Goal: Task Accomplishment & Management: Manage account settings

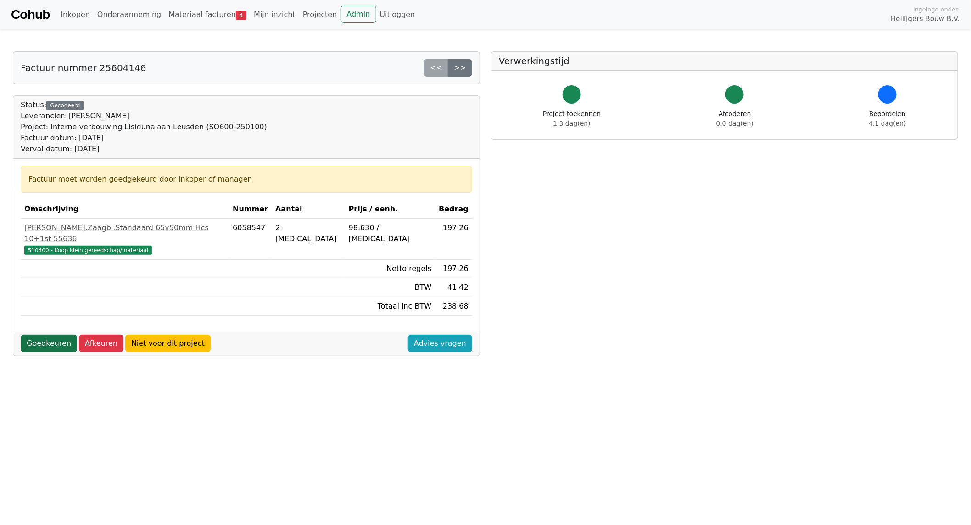
click at [45, 335] on link "Goedkeuren" at bounding box center [49, 343] width 56 height 17
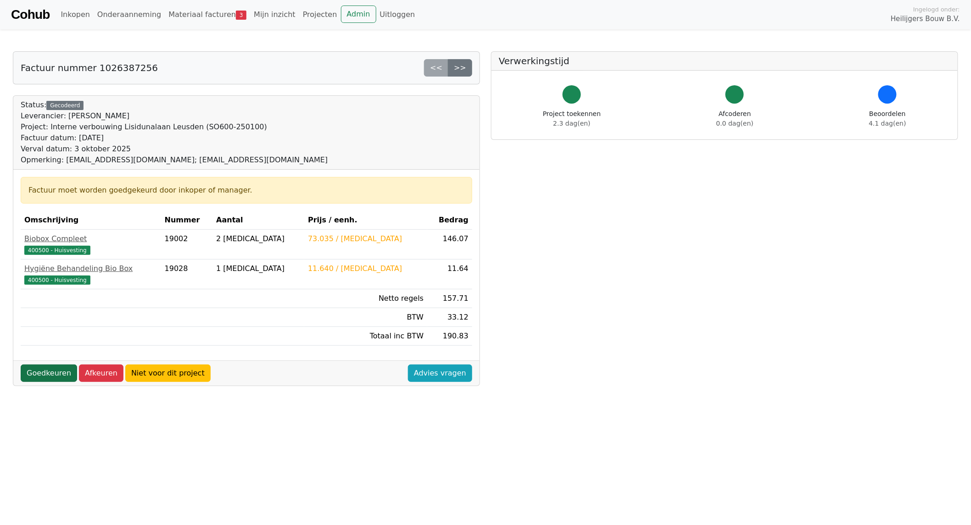
click at [45, 370] on link "Goedkeuren" at bounding box center [49, 373] width 56 height 17
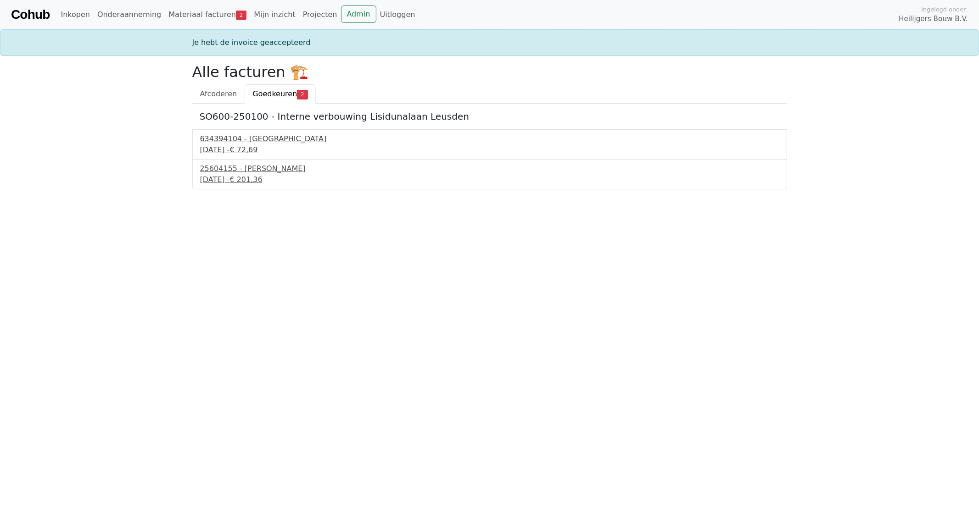
click at [256, 143] on div "634394104 - Technische Unie" at bounding box center [489, 139] width 579 height 11
